Goal: Obtain resource: Download file/media

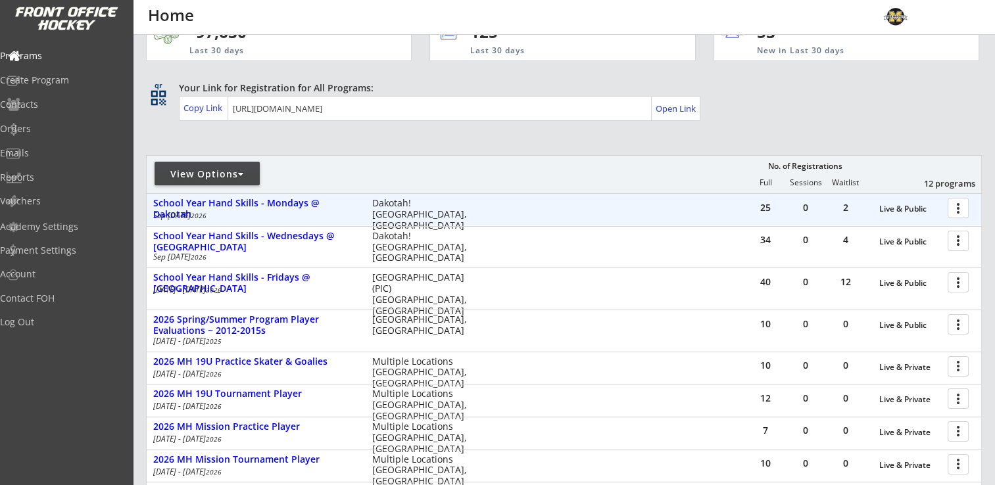
scroll to position [66, 0]
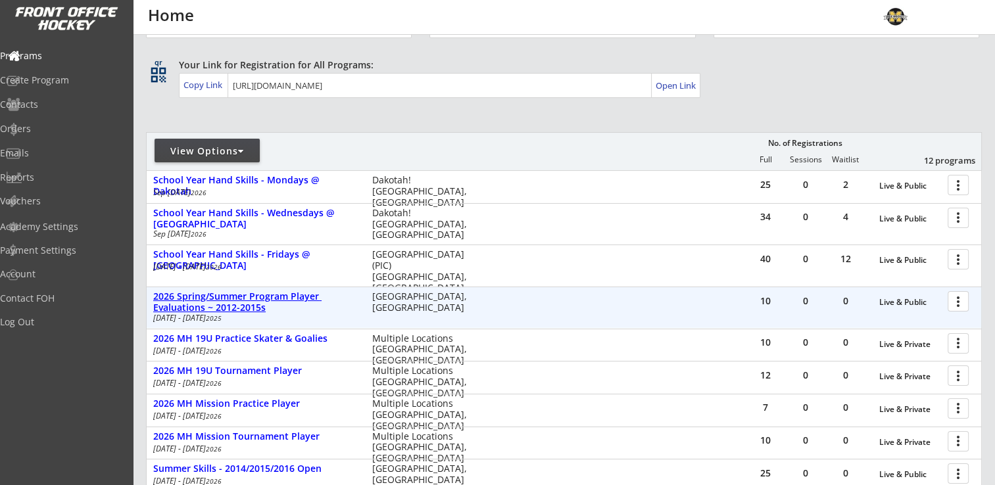
click at [236, 301] on div "2026 Spring/Summer Program Player Evaluations ~ 2012-2015s" at bounding box center [255, 302] width 205 height 22
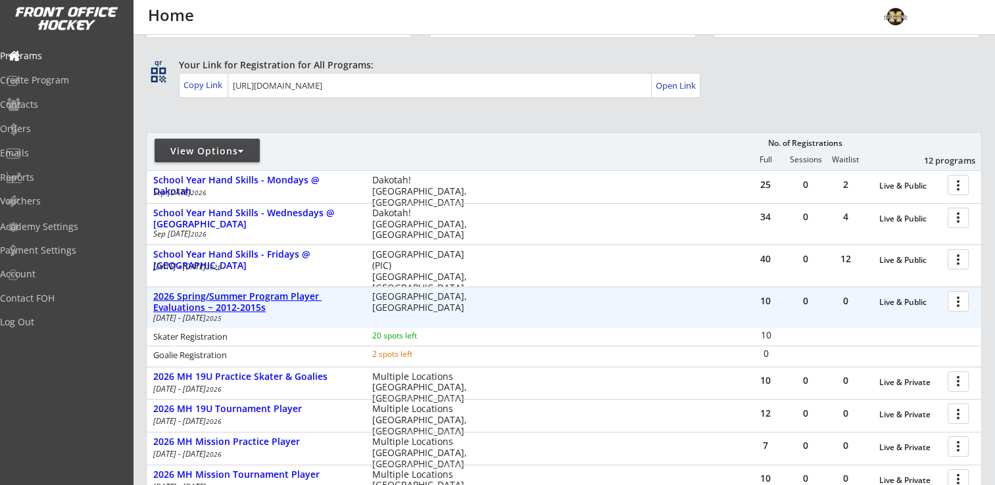
click at [236, 301] on div "2026 Spring/Summer Program Player Evaluations ~ 2012-2015s" at bounding box center [255, 302] width 205 height 22
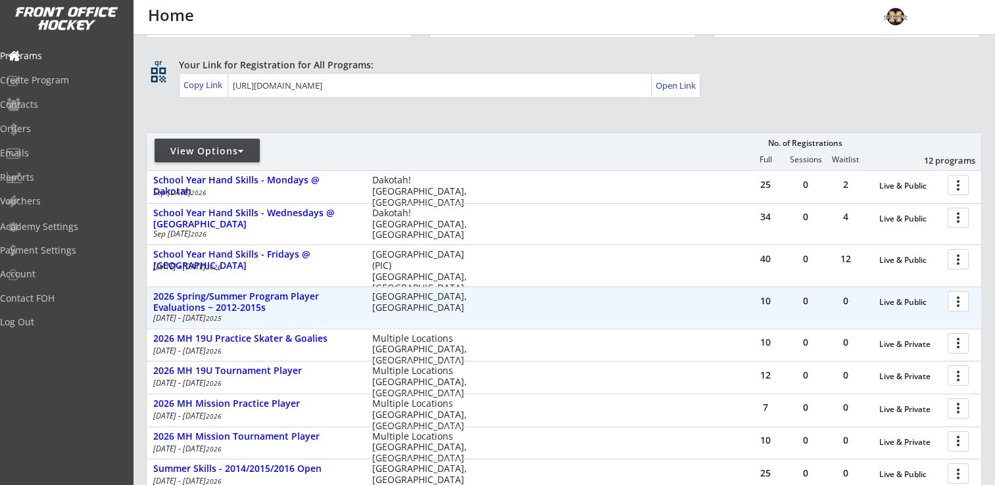
click at [960, 300] on div at bounding box center [960, 300] width 23 height 23
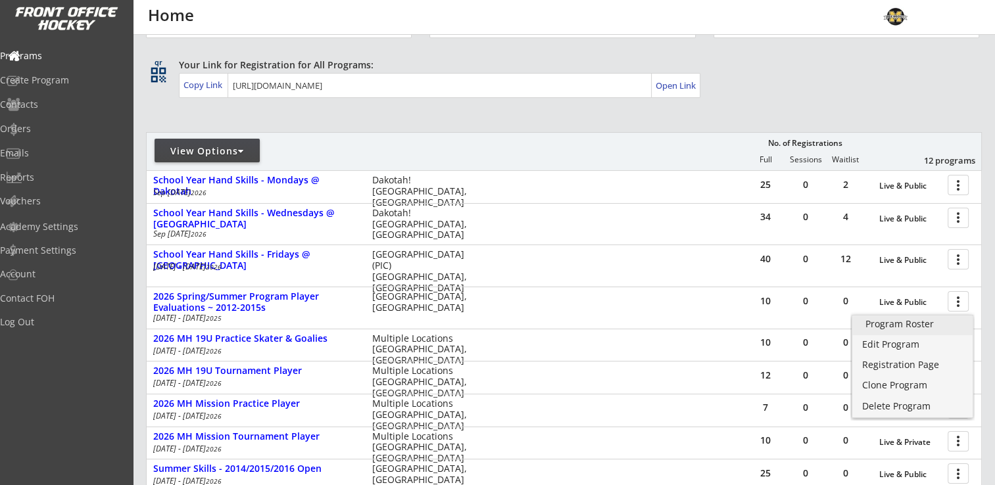
click at [948, 324] on div "Program Roster" at bounding box center [913, 324] width 94 height 9
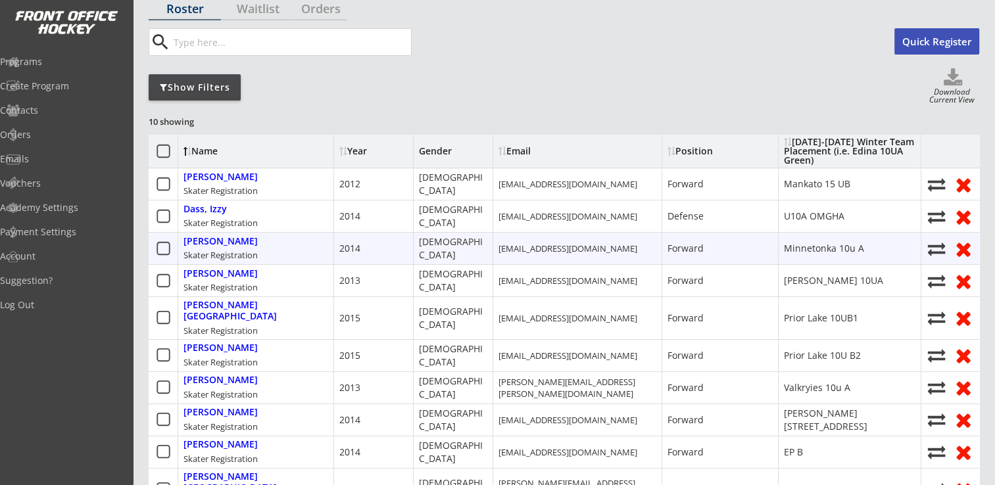
scroll to position [132, 0]
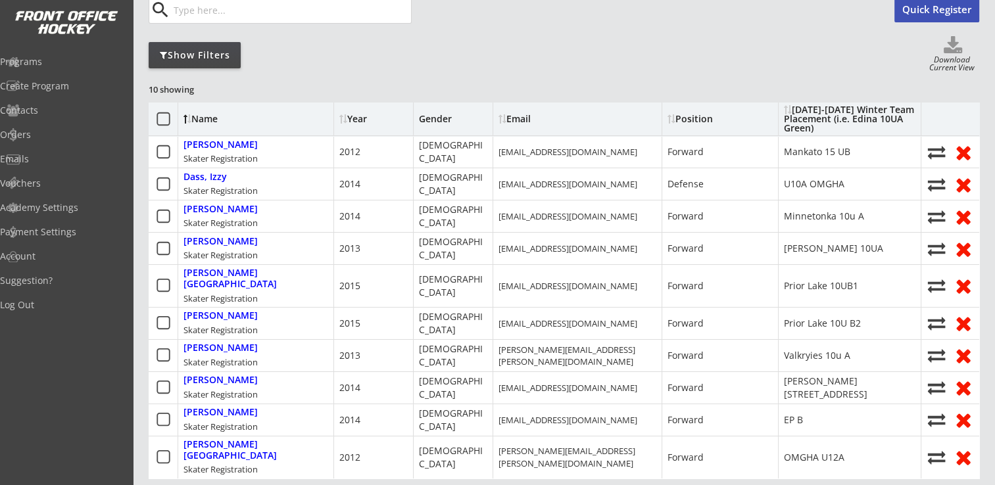
click at [952, 62] on div "Download Current View" at bounding box center [952, 65] width 55 height 18
click at [955, 49] on use at bounding box center [953, 44] width 18 height 17
select select ""Player Info""
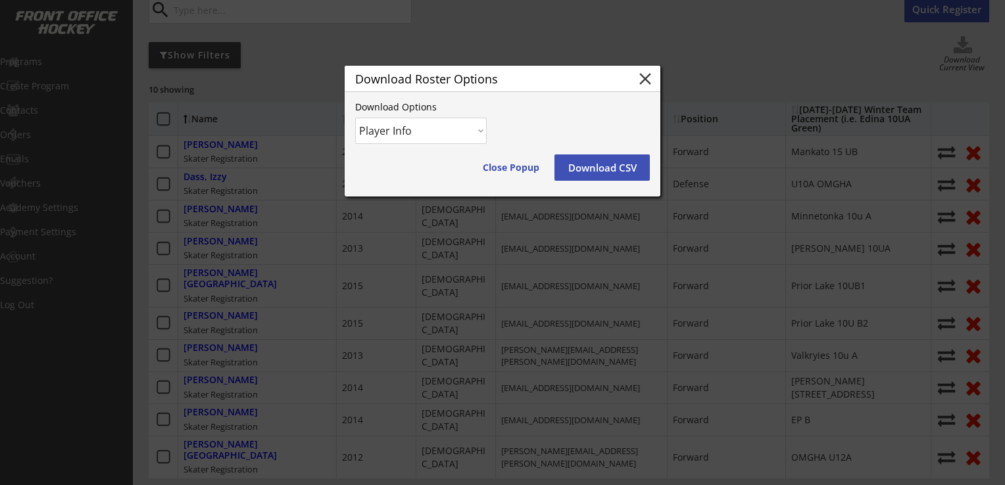
click at [617, 170] on button "Download CSV" at bounding box center [601, 168] width 95 height 26
